Goal: Navigation & Orientation: Find specific page/section

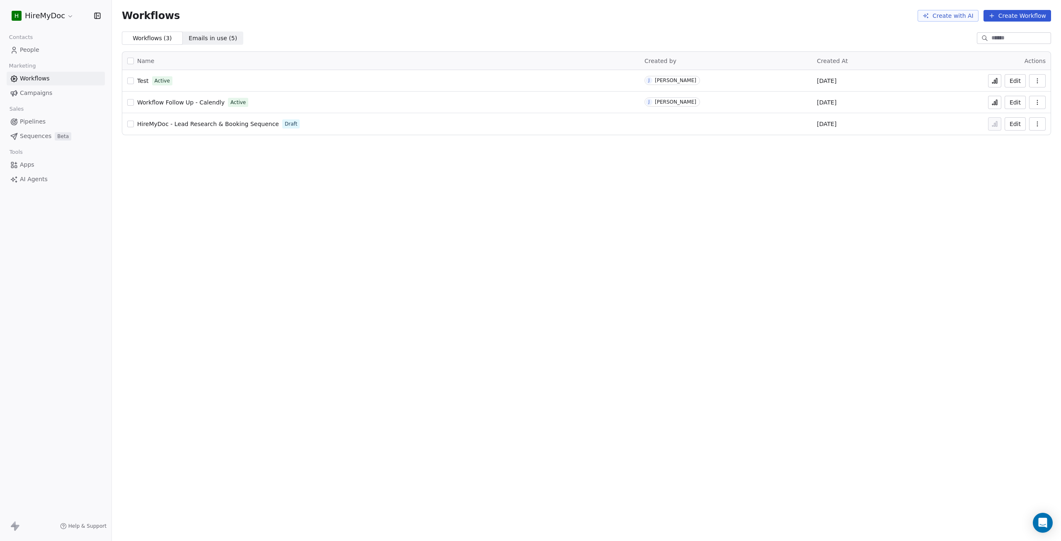
click at [192, 100] on span "Workflow Follow Up - Calendly" at bounding box center [180, 102] width 87 height 7
click at [25, 135] on span "Sequences" at bounding box center [36, 136] width 32 height 9
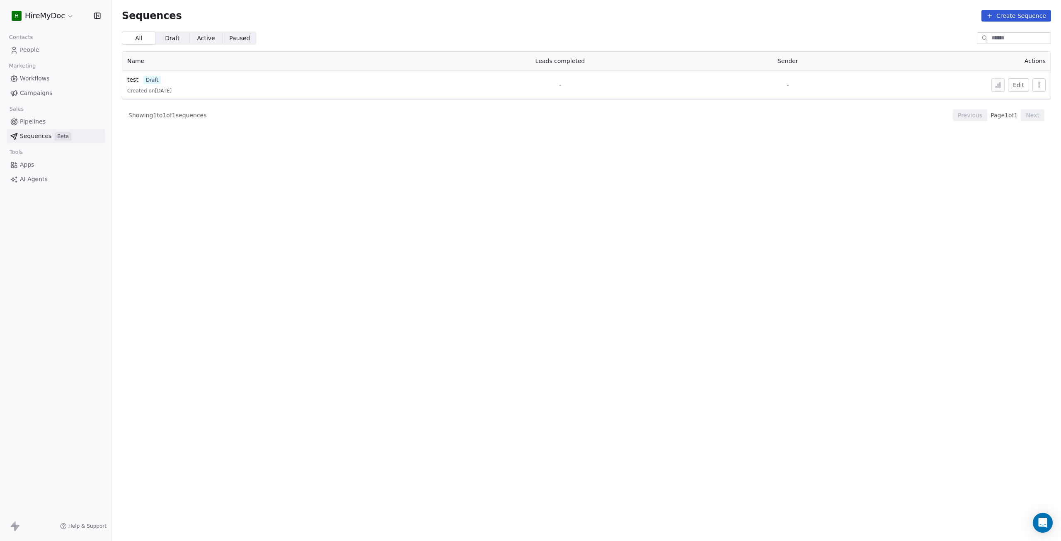
click at [25, 123] on span "Pipelines" at bounding box center [33, 121] width 26 height 9
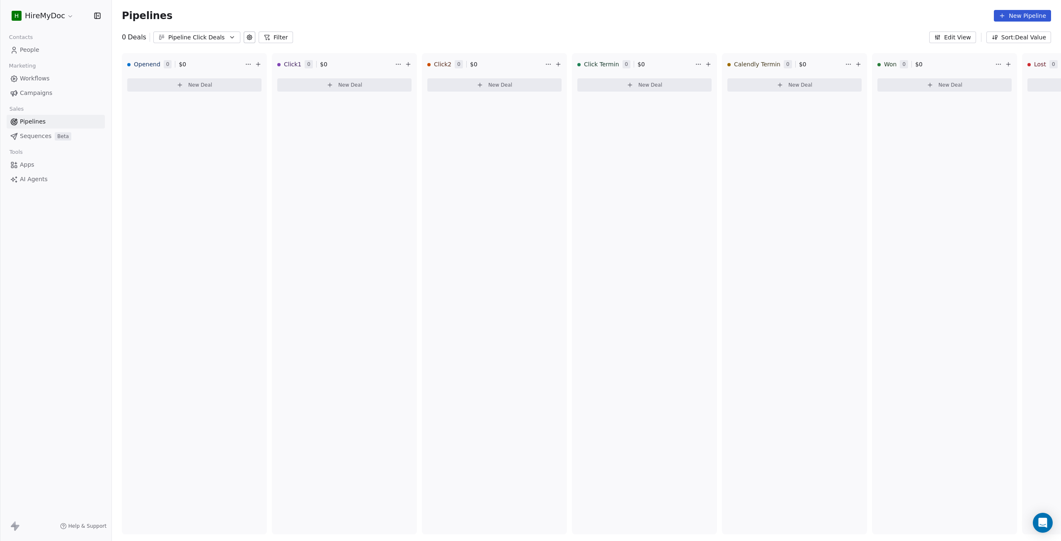
click at [58, 80] on link "Workflows" at bounding box center [56, 79] width 98 height 14
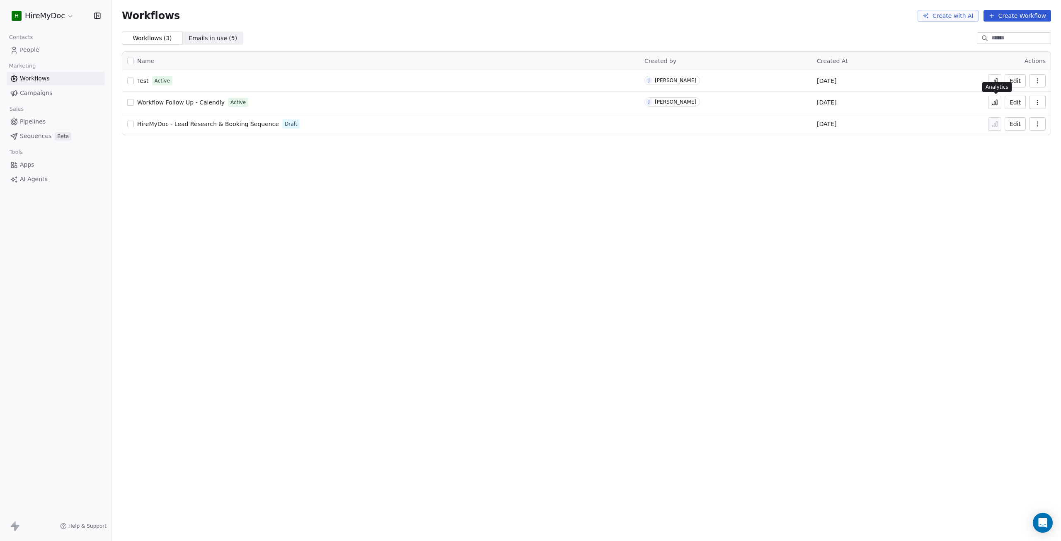
click at [998, 100] on icon at bounding box center [996, 102] width 1 height 5
